Goal: Register for event/course

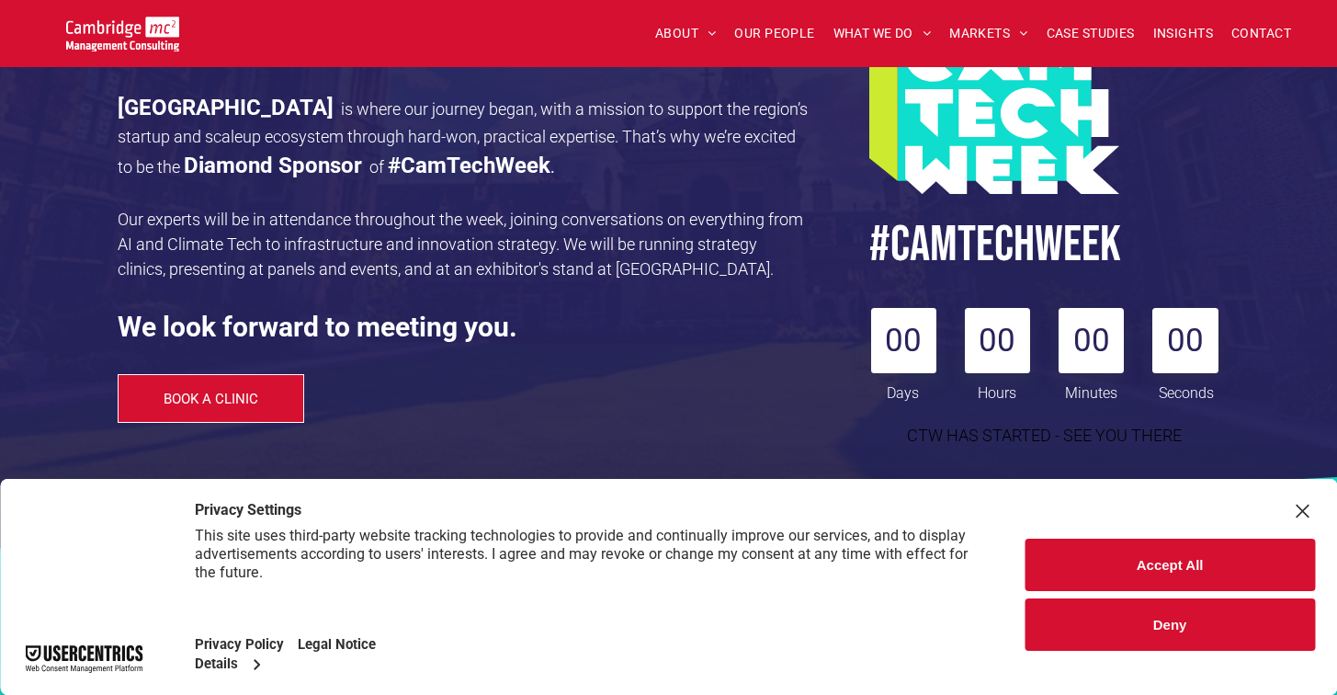
scroll to position [296, 0]
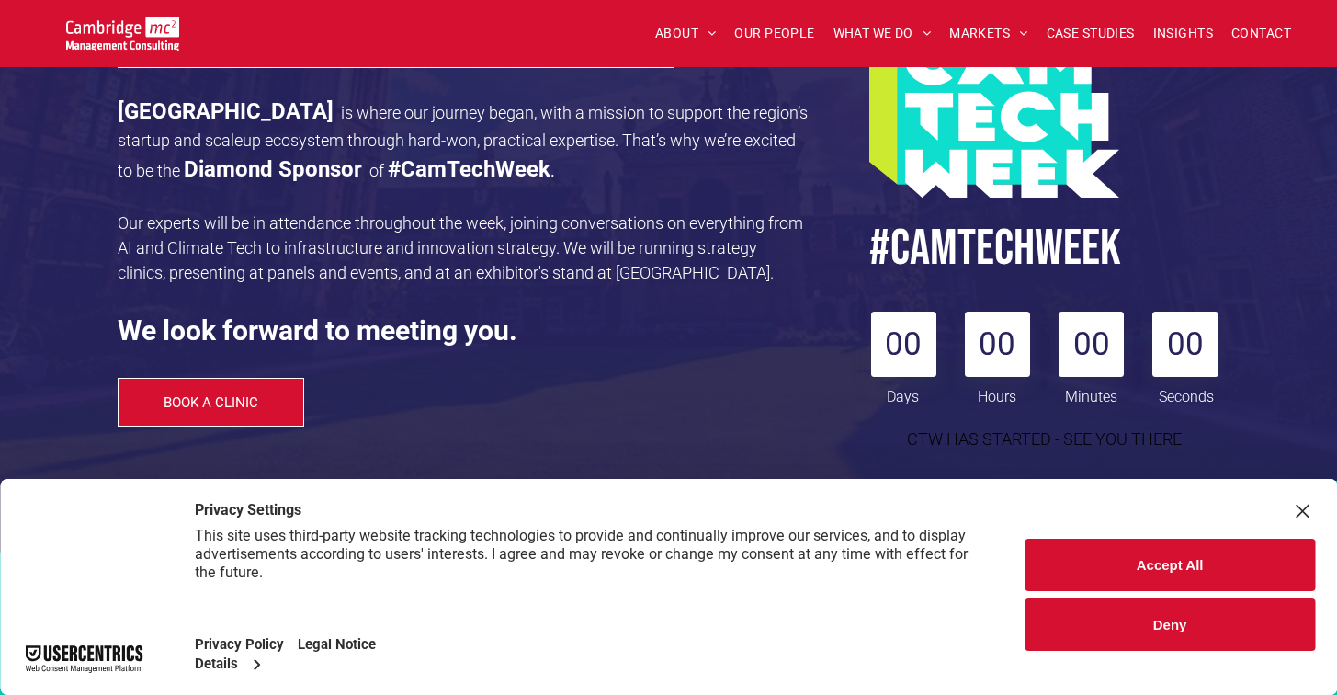
click at [1133, 559] on button "Accept All" at bounding box center [1169, 564] width 290 height 52
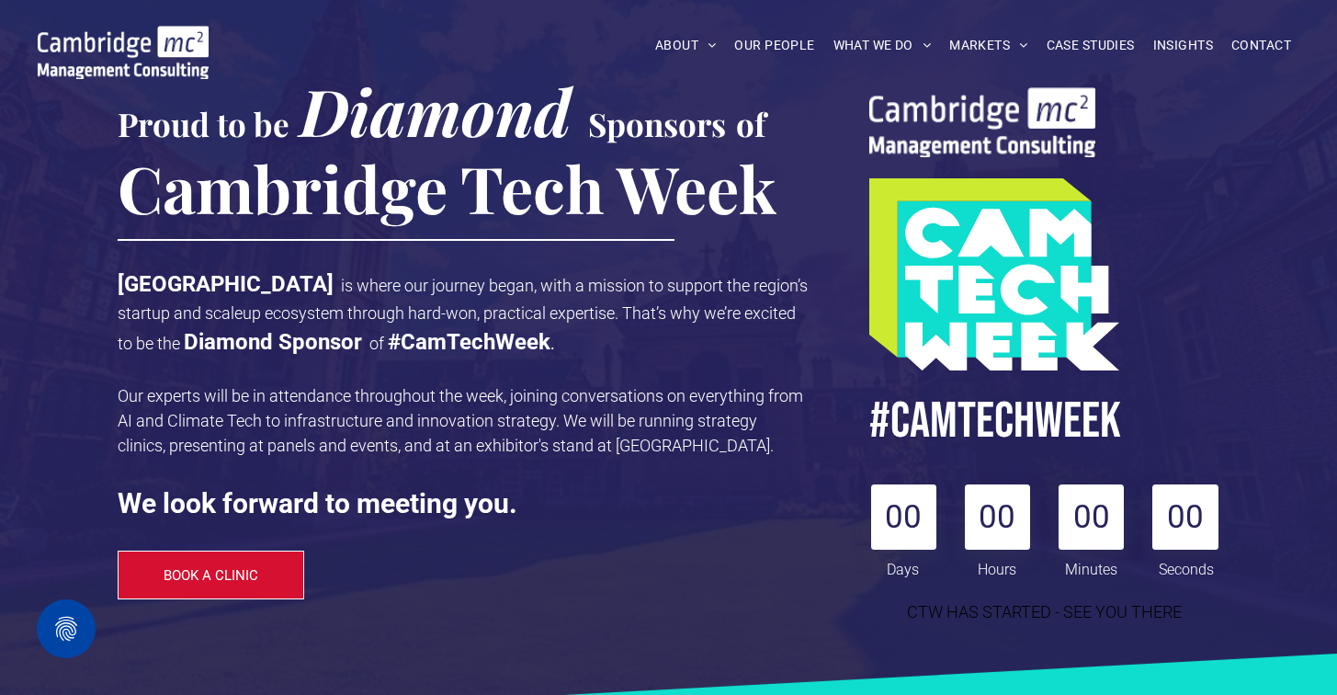
scroll to position [162, 0]
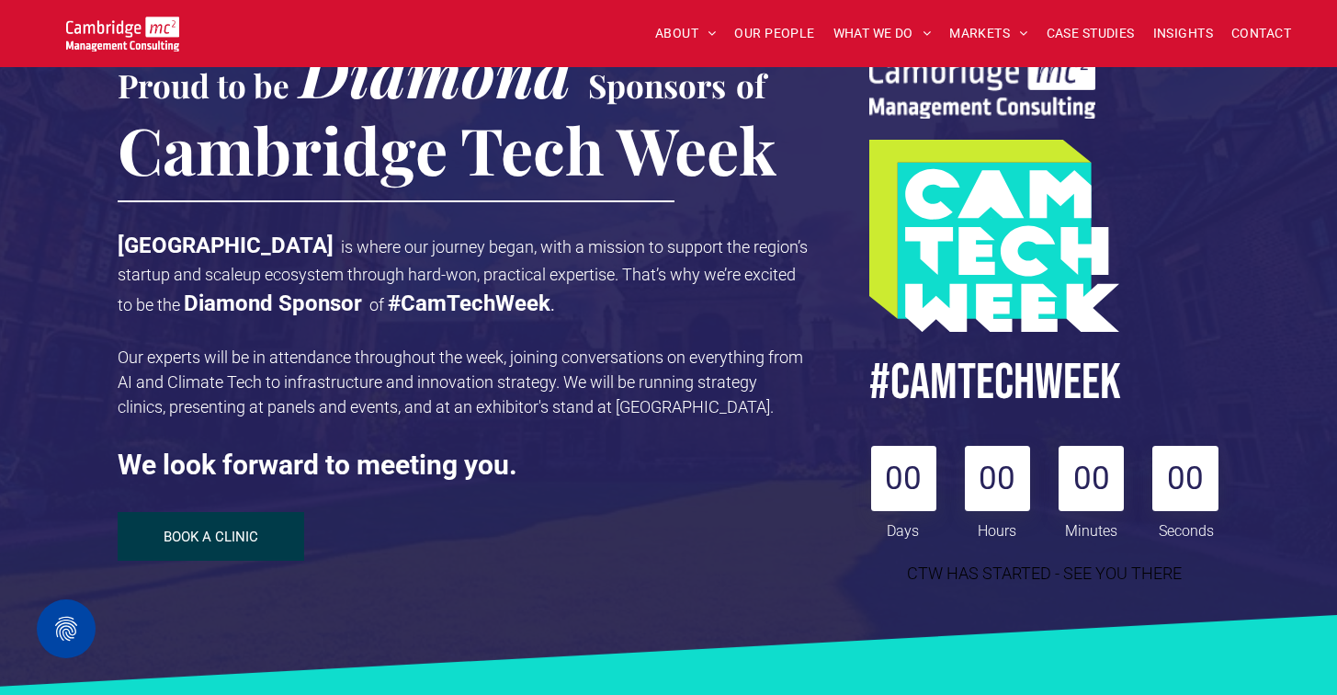
click at [194, 526] on link "BOOK A CLINIC" at bounding box center [211, 536] width 187 height 49
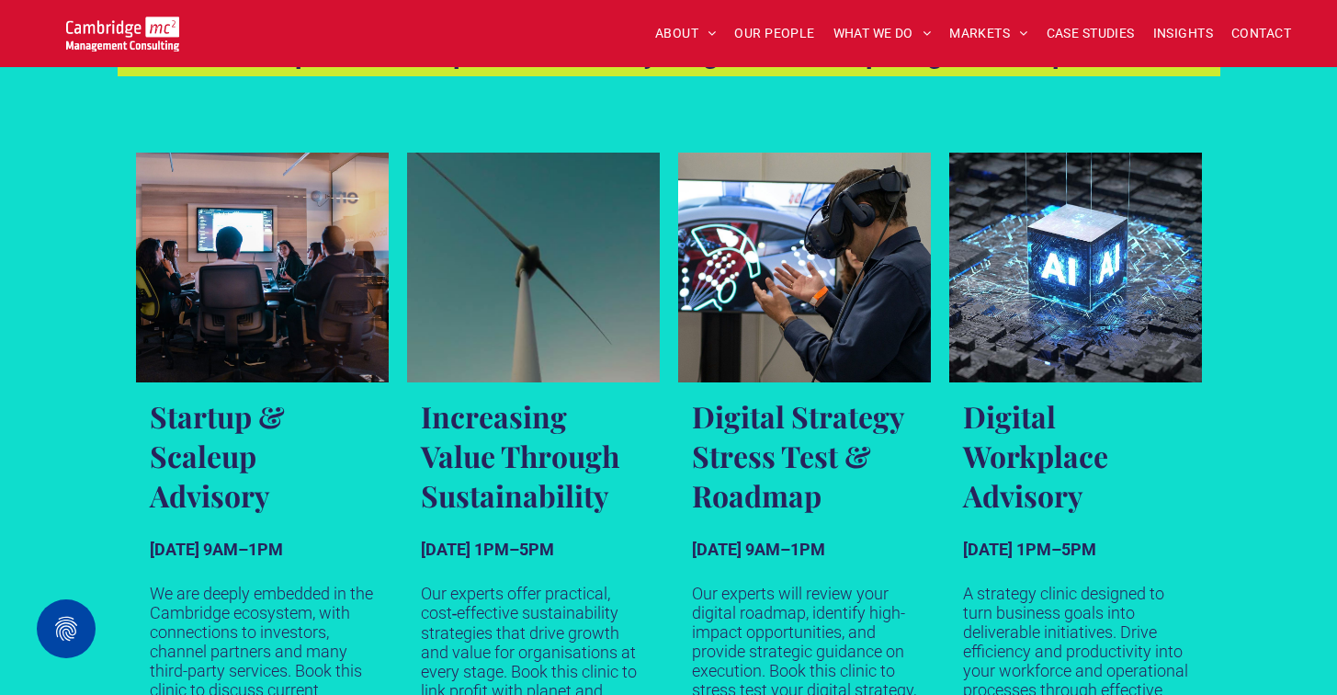
scroll to position [1036, 0]
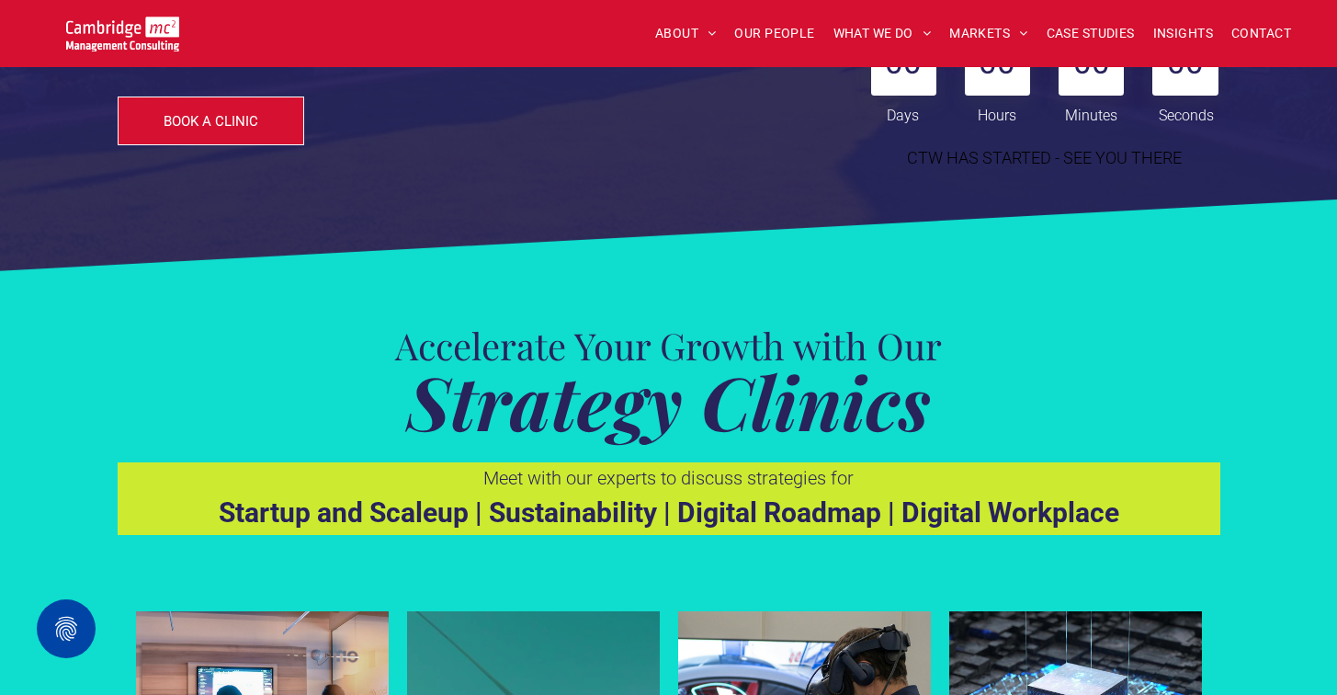
scroll to position [467, 0]
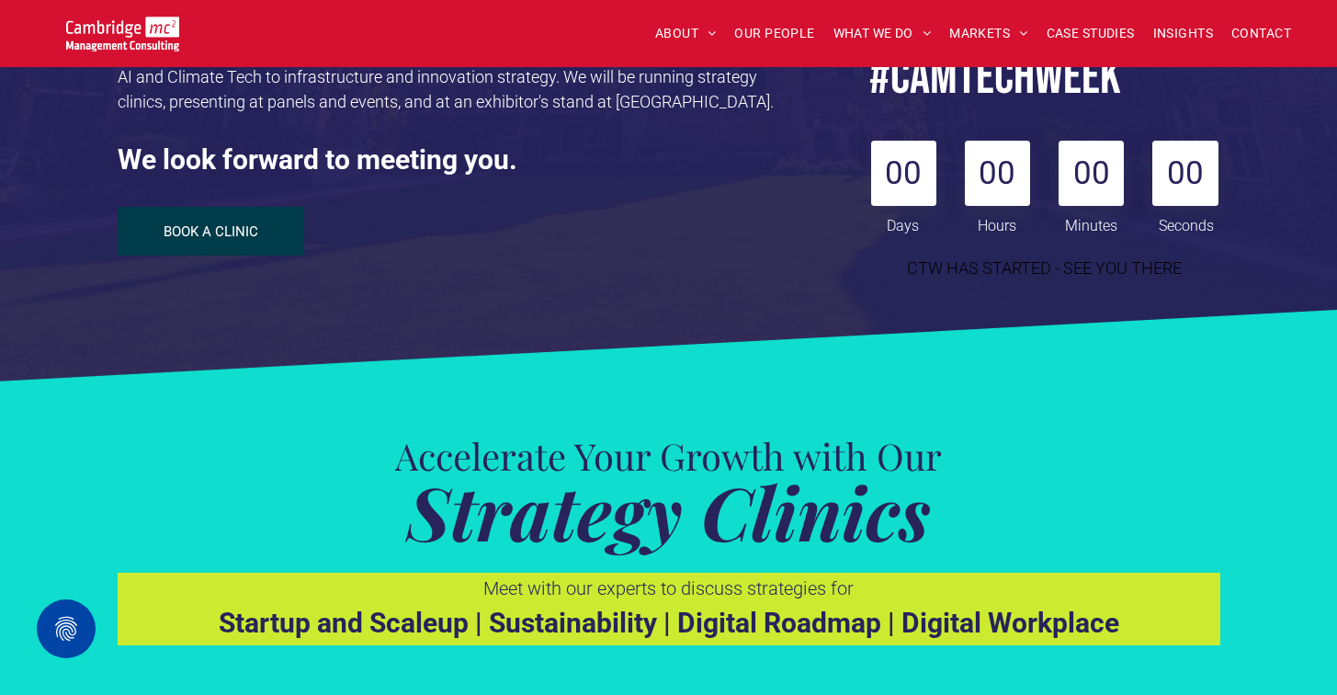
click at [268, 224] on link "BOOK A CLINIC" at bounding box center [211, 231] width 187 height 49
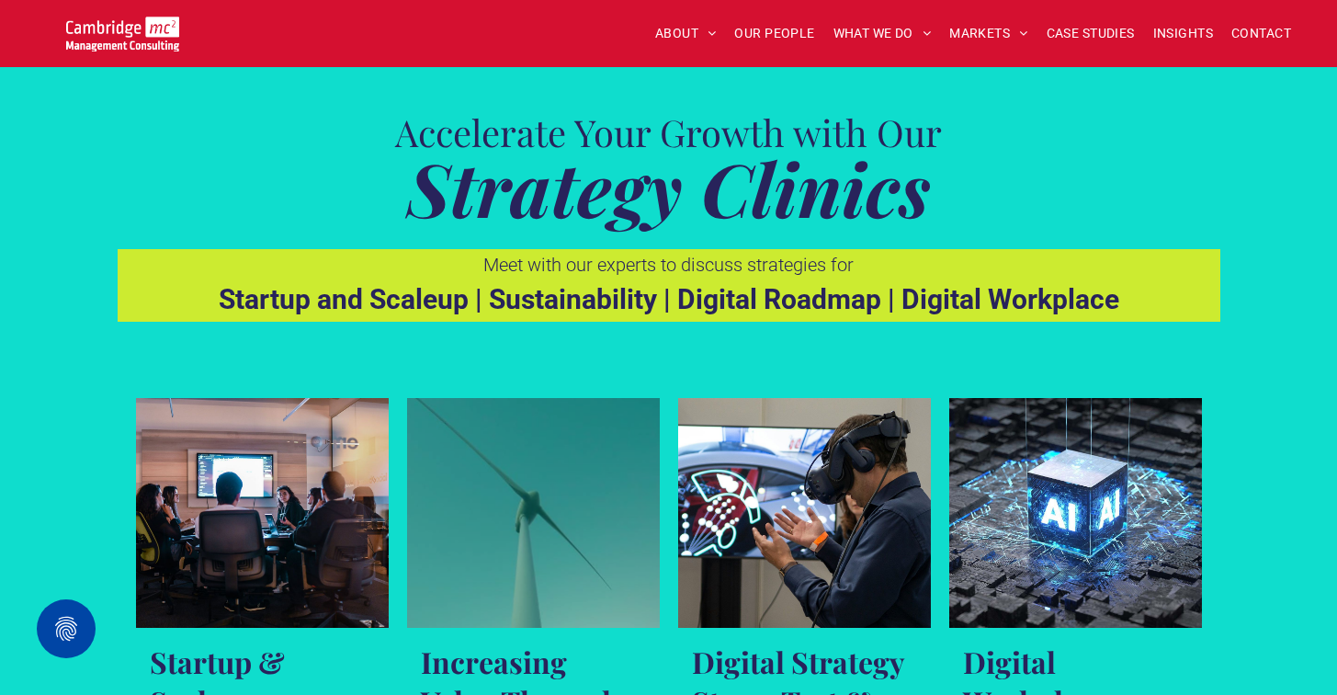
scroll to position [1095, 0]
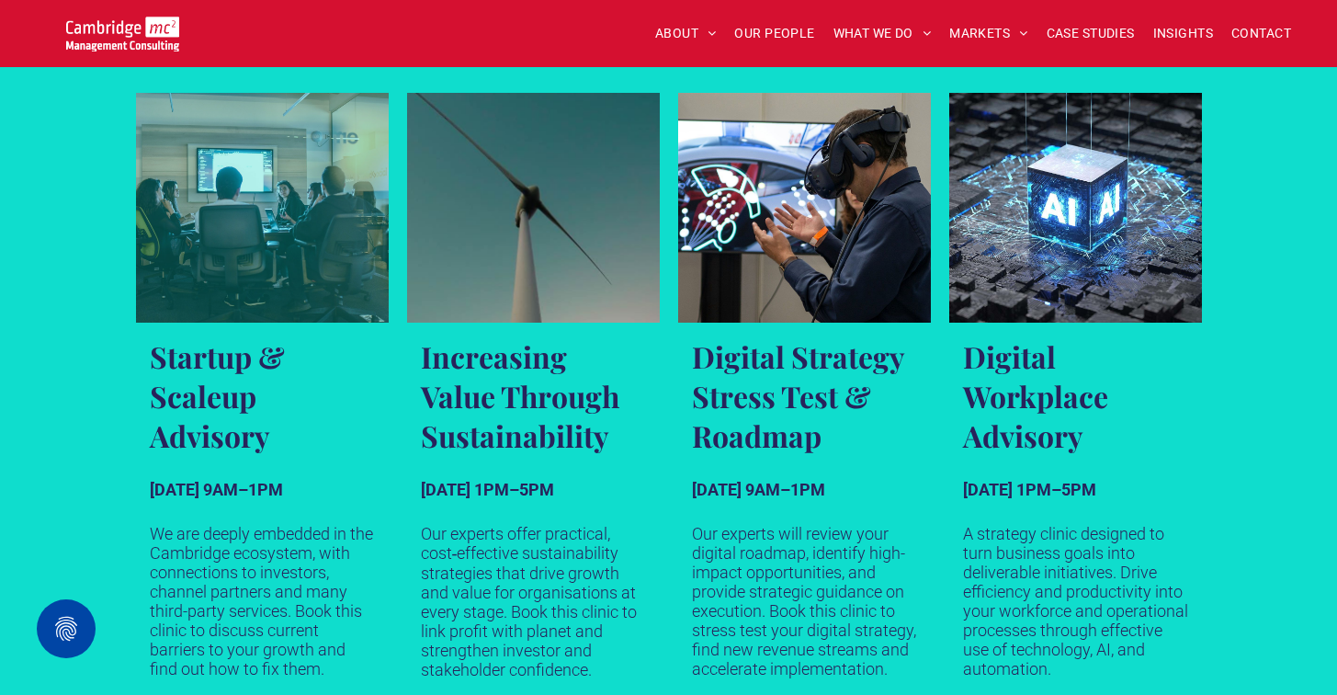
click at [171, 369] on h3 "Startup & Scaleup Advisory" at bounding box center [262, 395] width 225 height 119
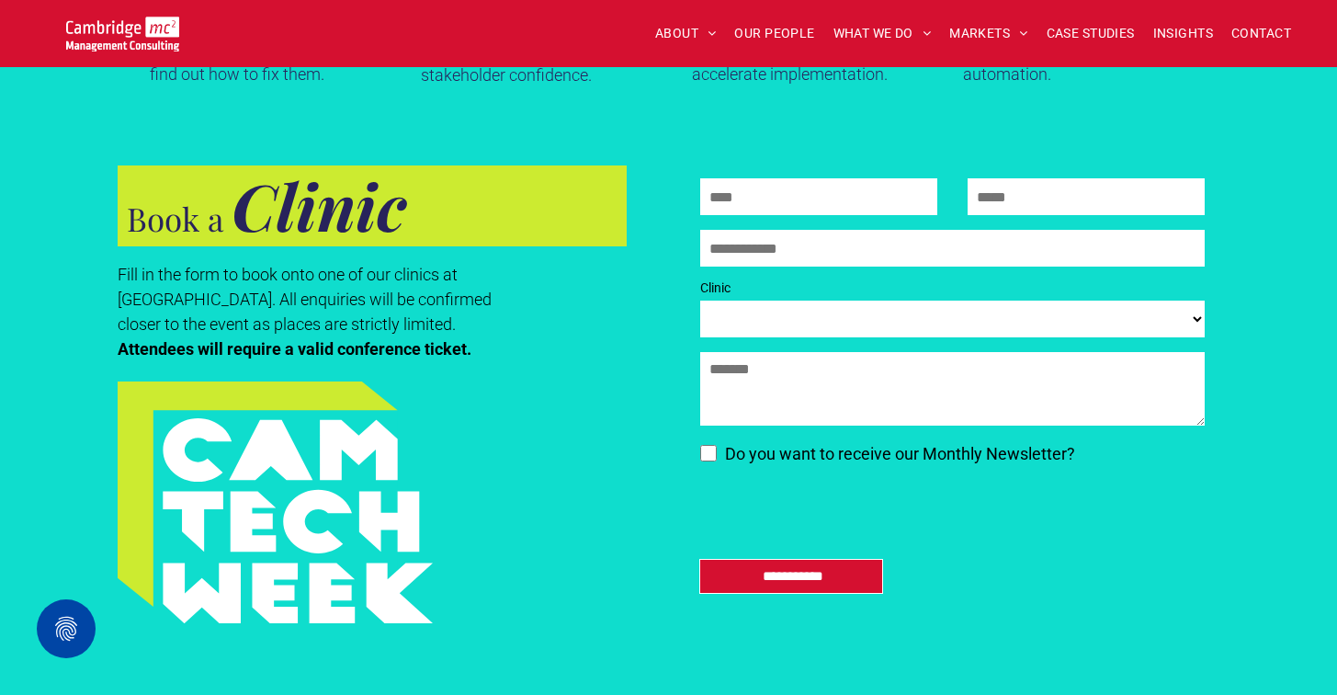
scroll to position [1697, 0]
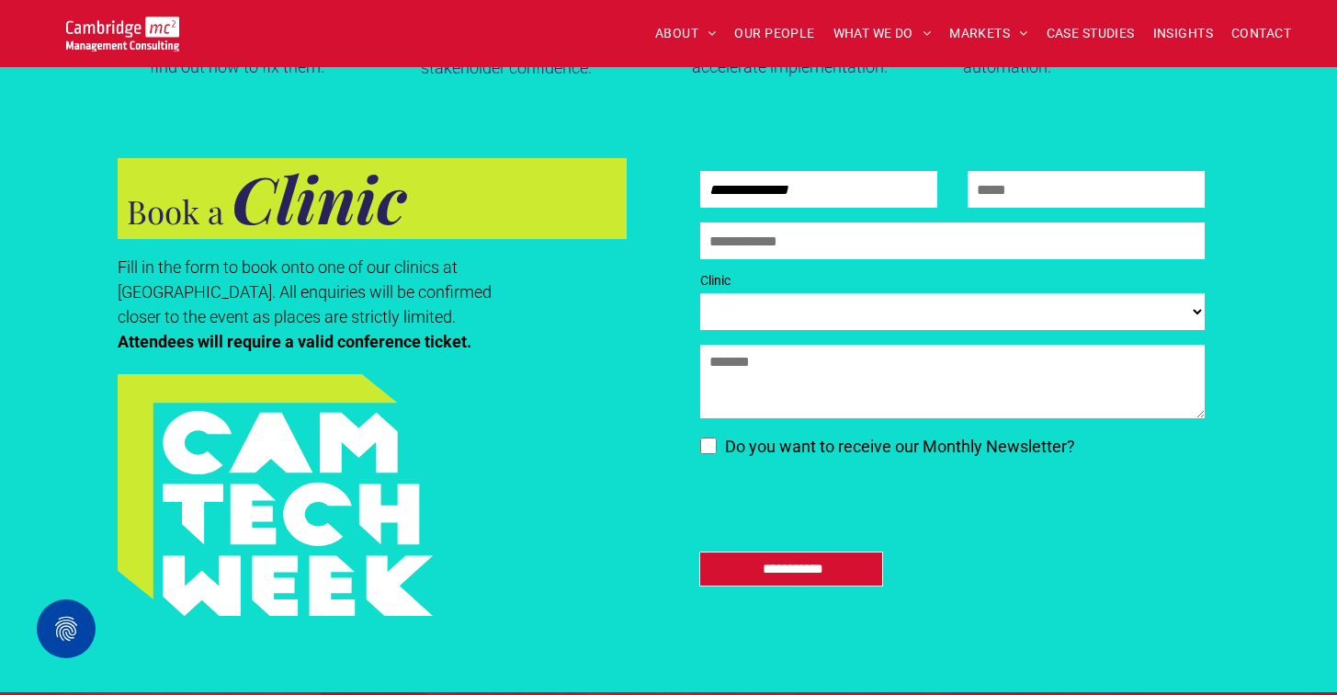
type input "**********"
select select "**********"
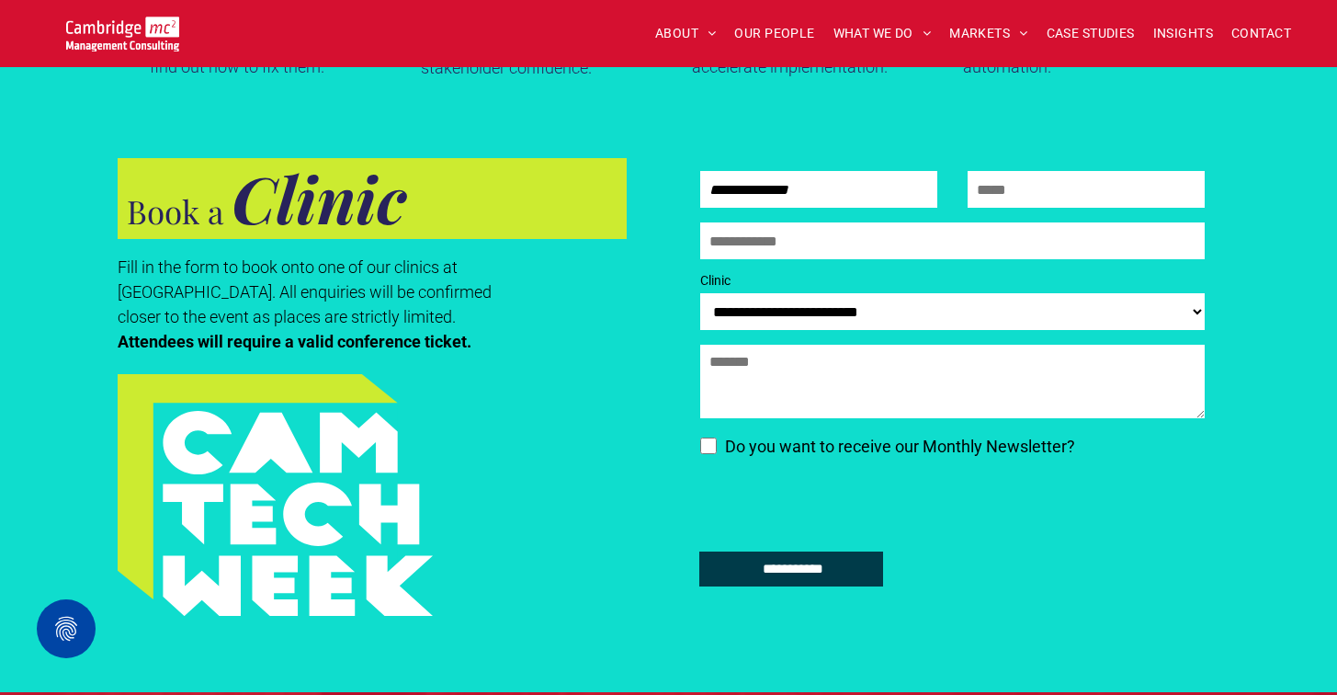
click at [766, 569] on input "**********" at bounding box center [793, 568] width 178 height 33
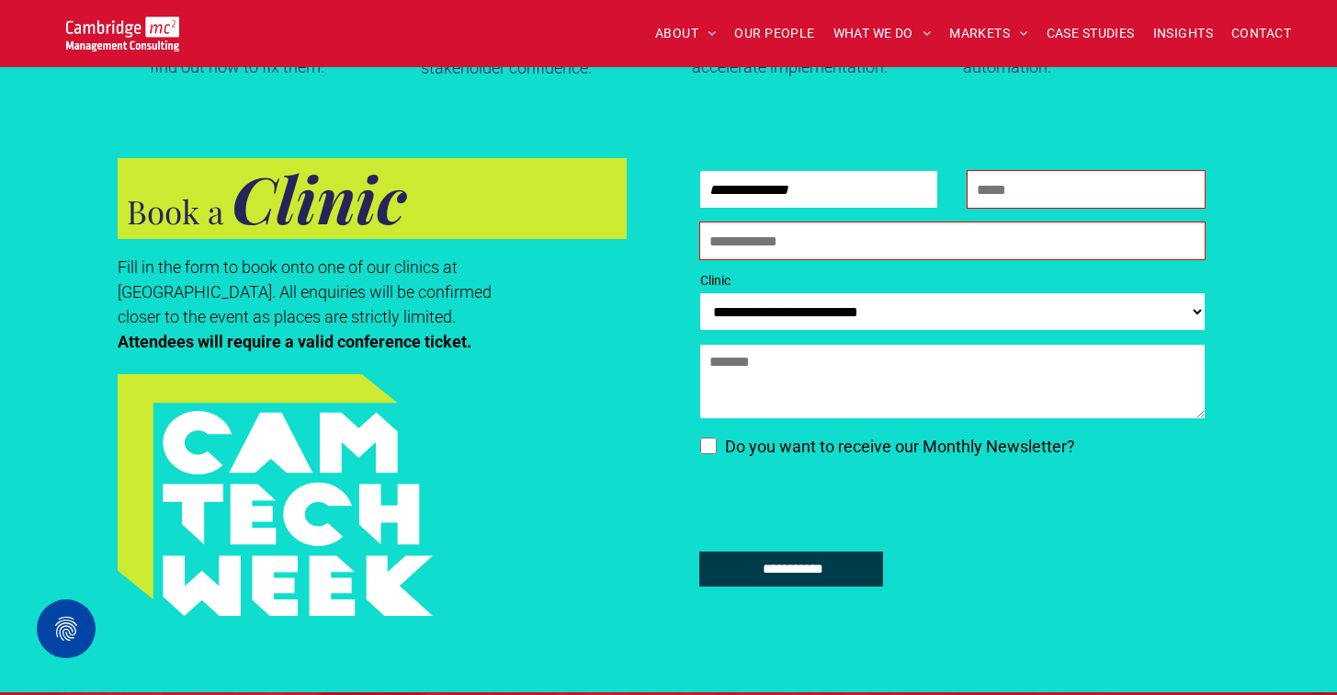
scroll to position [1781, 0]
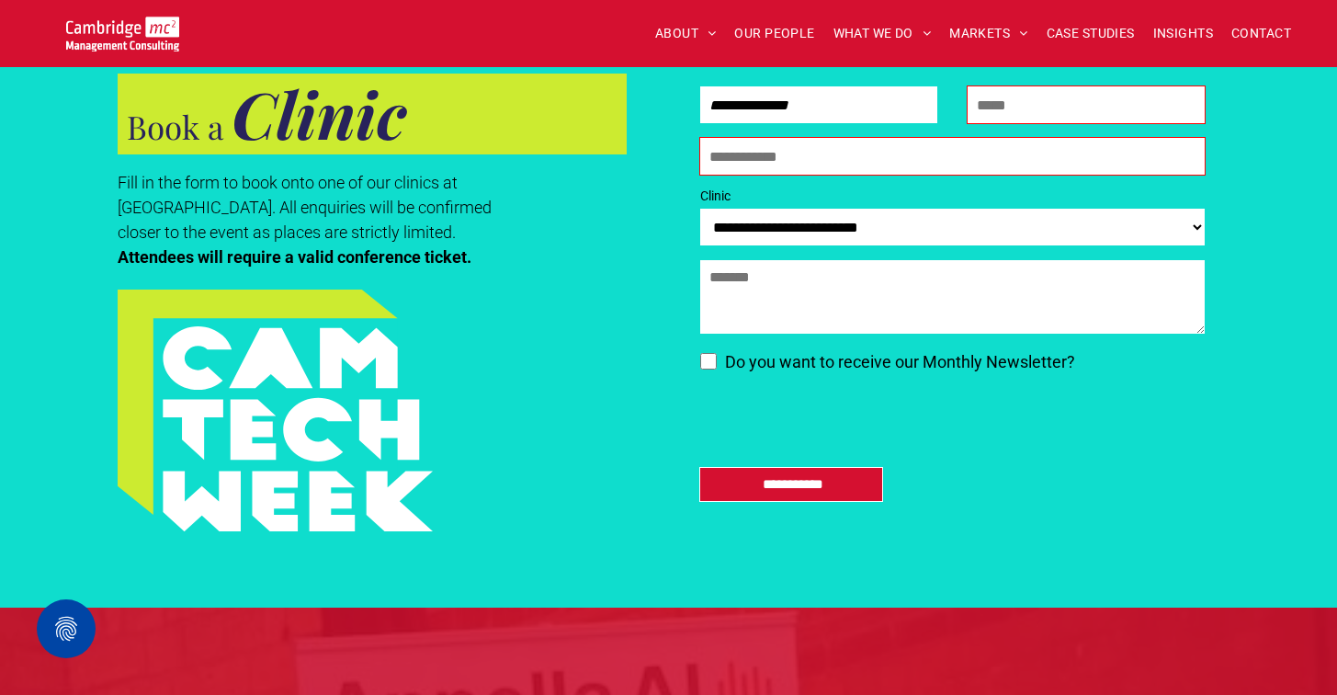
click at [752, 162] on input "Company Name" at bounding box center [951, 156] width 503 height 37
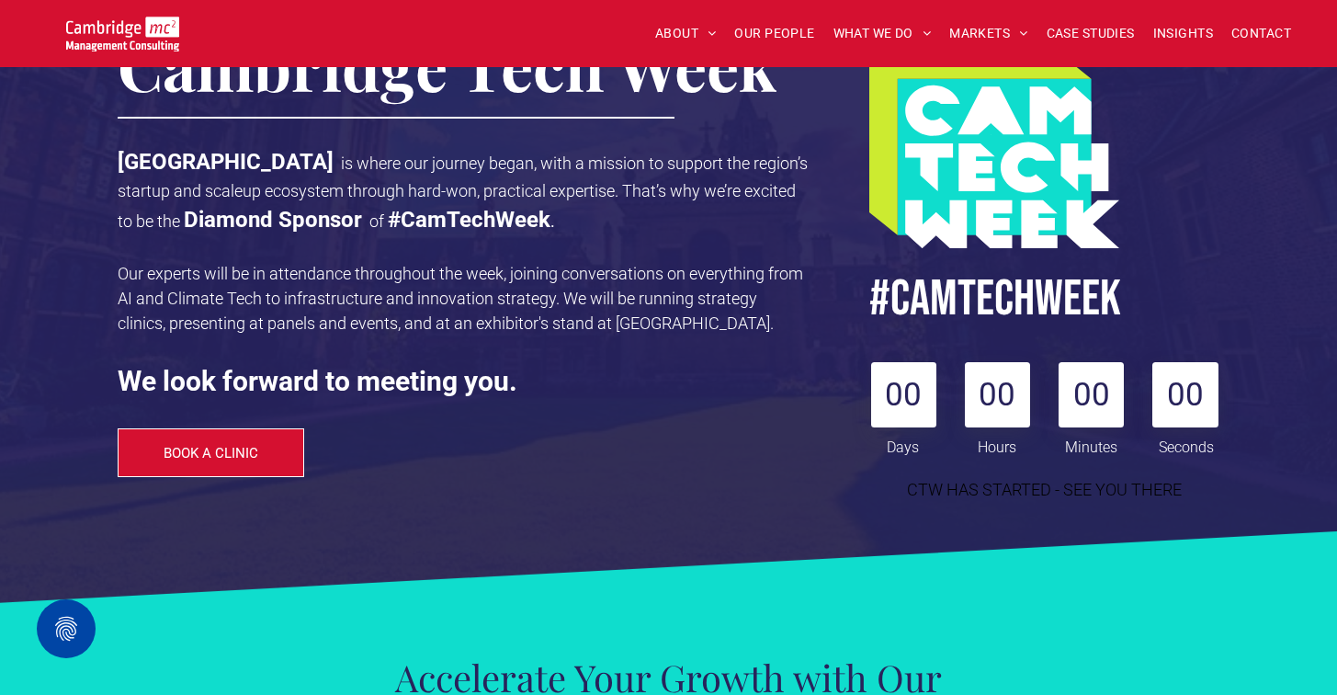
scroll to position [244, 0]
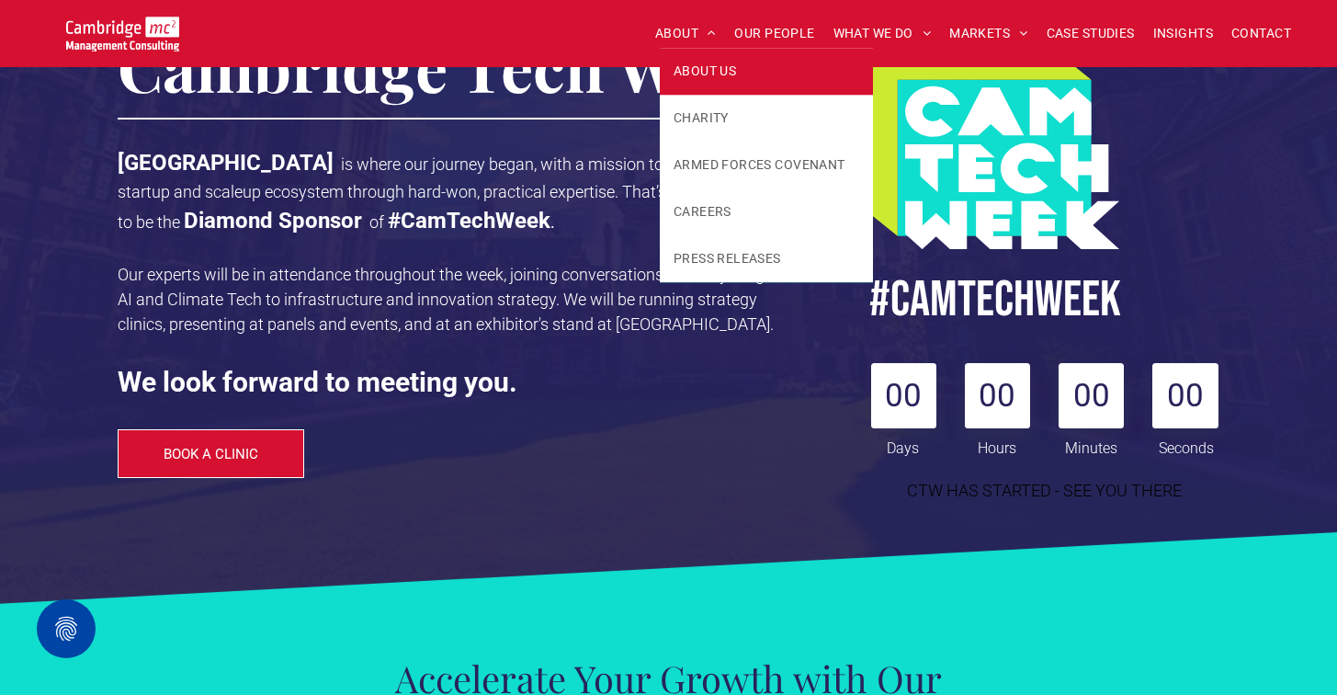
type input "**********"
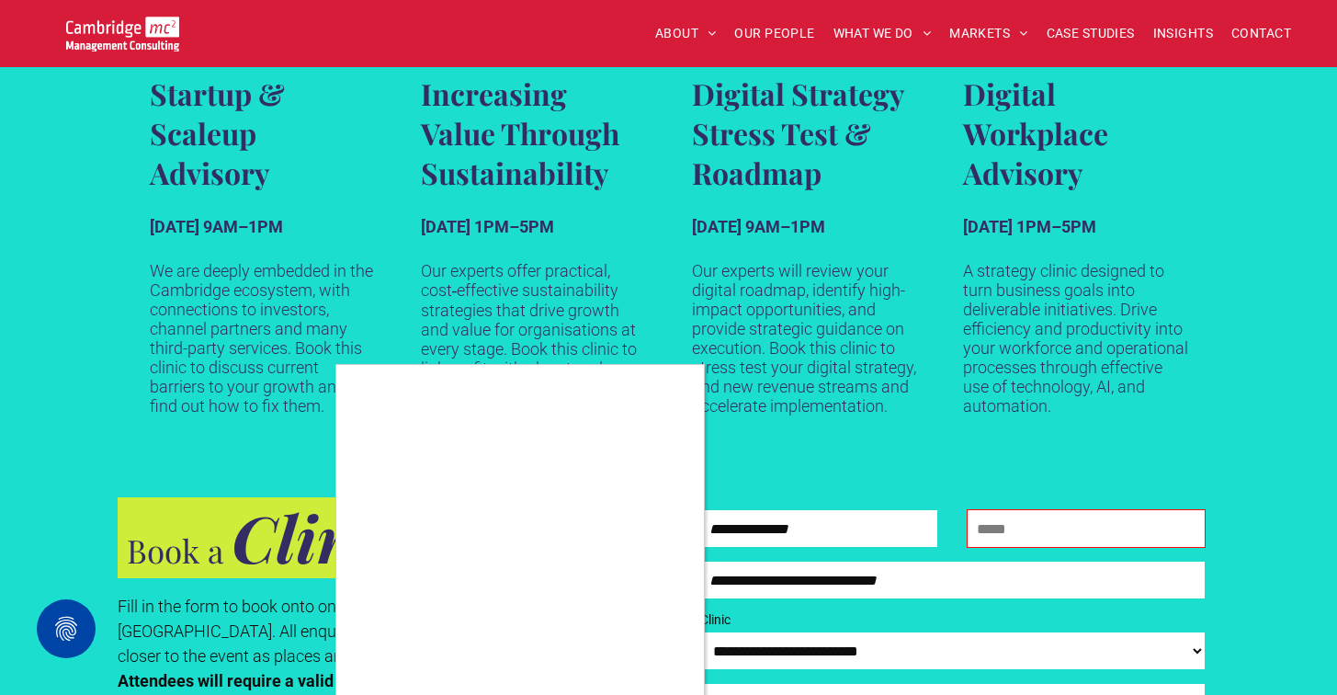
scroll to position [1298, 0]
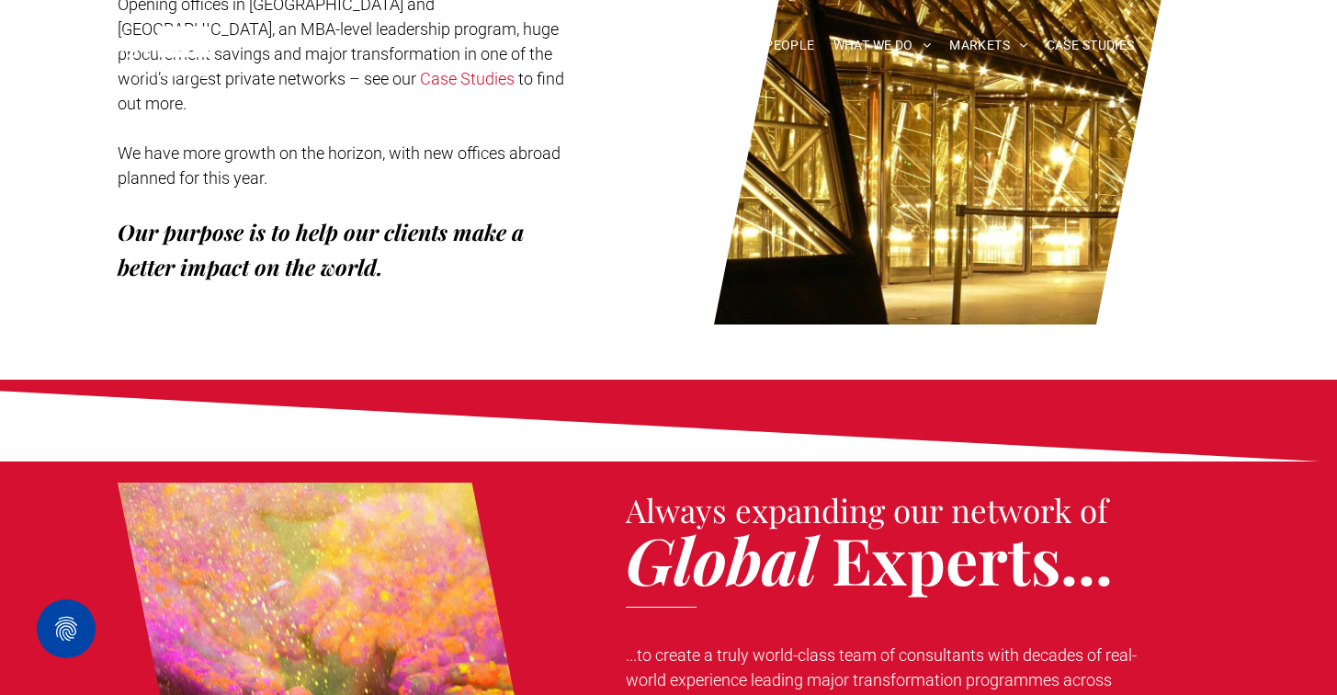
scroll to position [630, 0]
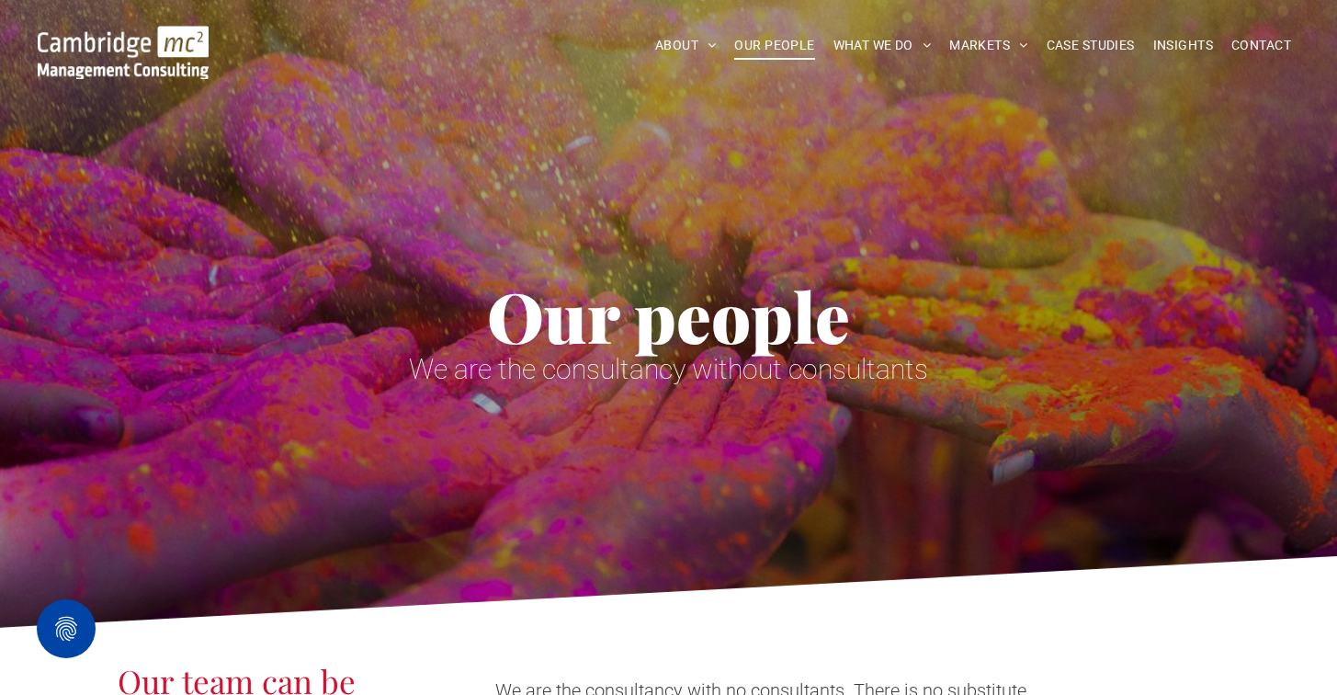
scroll to position [5, 0]
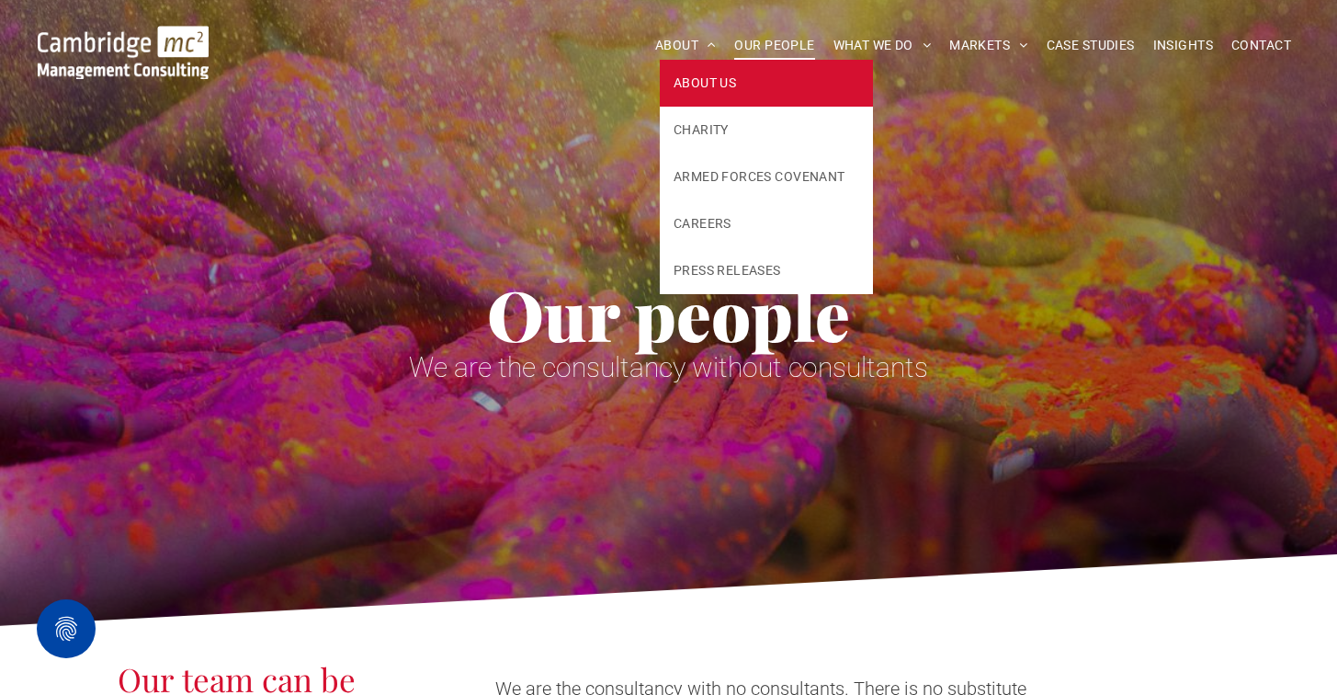
click at [698, 79] on span "ABOUT US" at bounding box center [704, 82] width 62 height 19
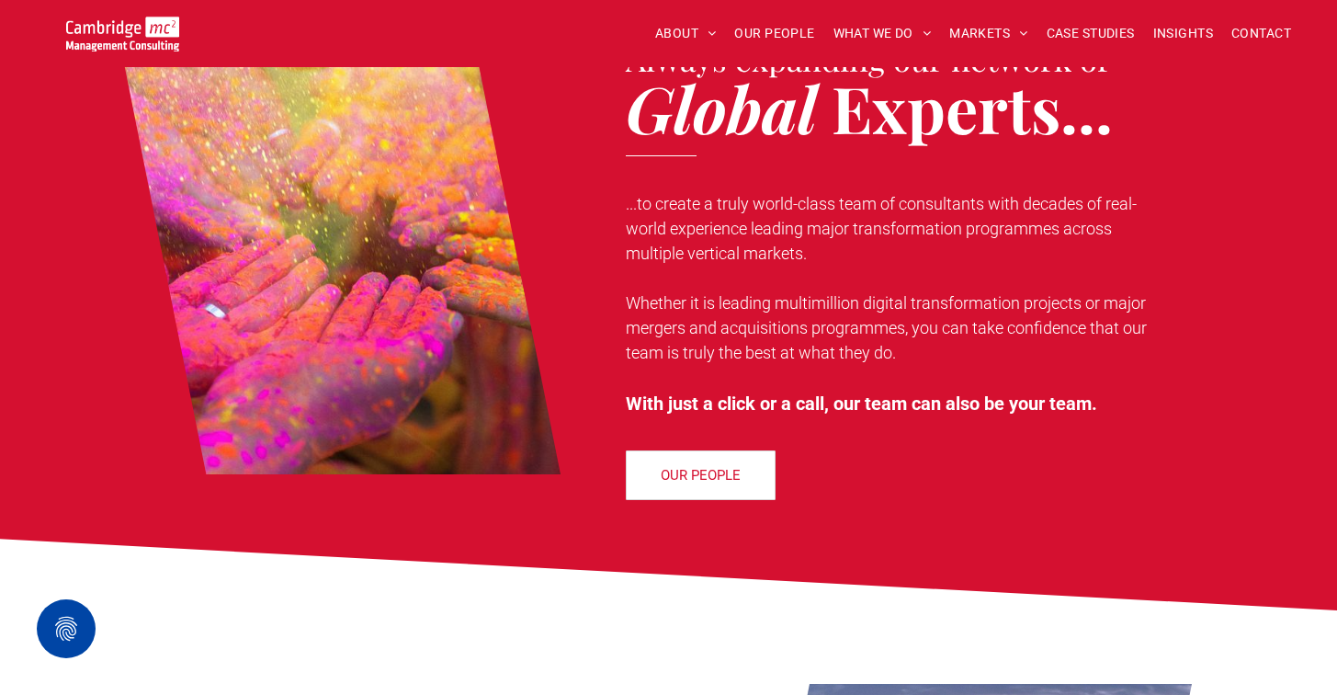
scroll to position [1448, 0]
